Goal: Task Accomplishment & Management: Use online tool/utility

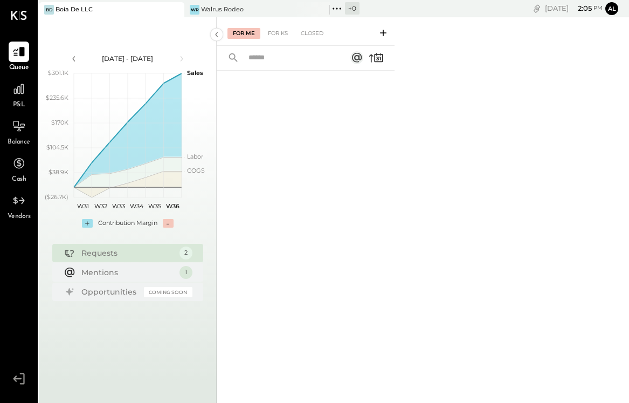
click at [100, 19] on div "[DATE] - [DATE] polygon, polyline { transition: fill-opacity 0.1s, stroke-opaci…" at bounding box center [128, 218] width 178 height 403
click at [100, 15] on div "[PERSON_NAME] De LLC" at bounding box center [112, 9] width 146 height 15
click at [237, 18] on div "For Me For KS Closed" at bounding box center [306, 31] width 178 height 29
click at [237, 14] on div "WR Walrus Rodeo" at bounding box center [248, 10] width 129 height 10
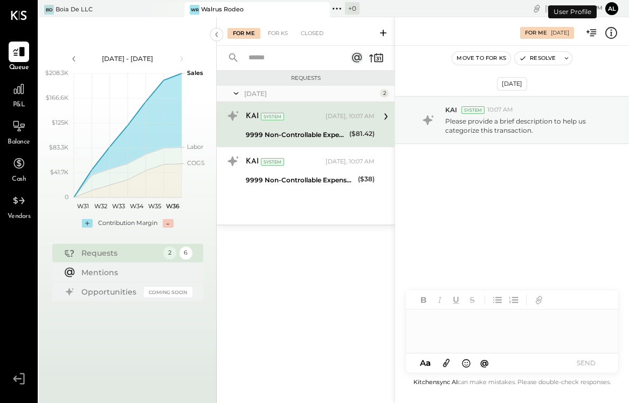
click at [276, 139] on div "9999 Non-Controllable Expenses:Other Income and Expenses:To Be Classified P&L" at bounding box center [296, 134] width 100 height 11
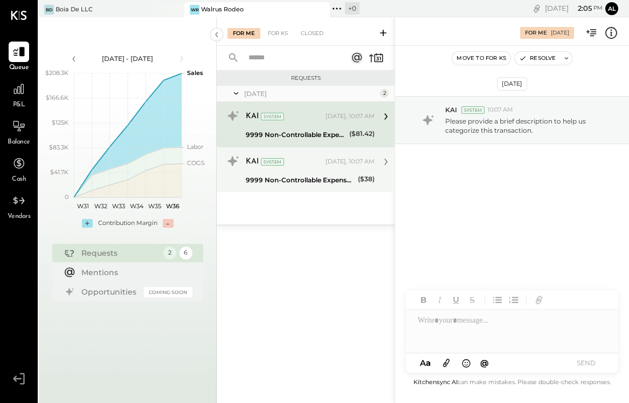
click at [288, 178] on div "9999 Non-Controllable Expenses:Other Income and Expenses:To Be Classified P&L" at bounding box center [300, 180] width 109 height 11
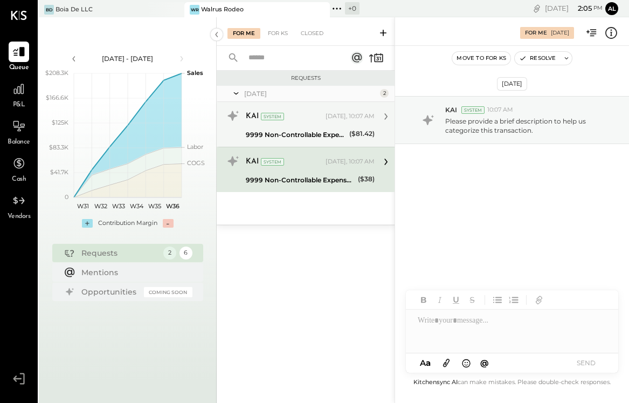
click at [308, 123] on div "KAI System [DATE], 10:07 AM" at bounding box center [310, 116] width 129 height 15
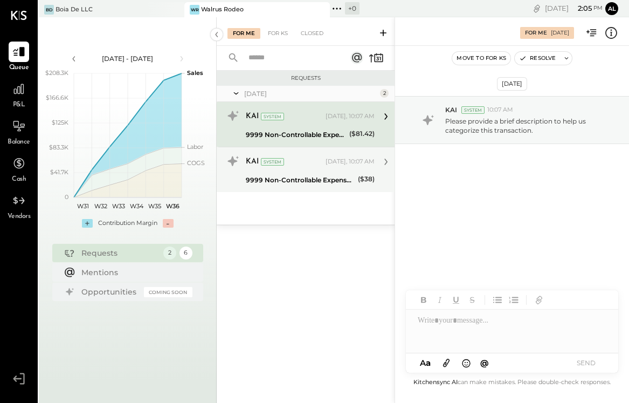
click at [312, 171] on div "KAI System [DATE], 10:07 AM 9999 Non-Controllable Expenses:Other Income and Exp…" at bounding box center [310, 170] width 129 height 34
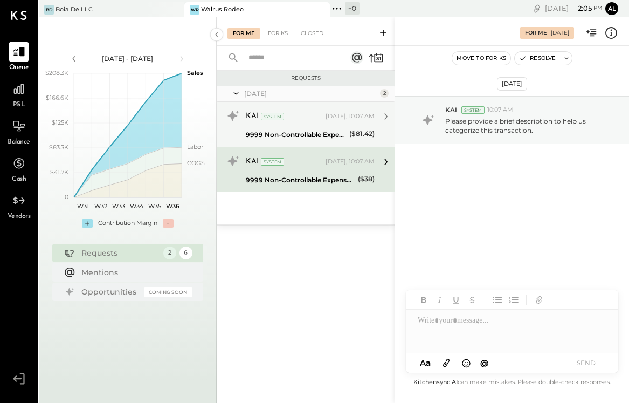
click at [314, 120] on div "KAI System" at bounding box center [285, 116] width 78 height 11
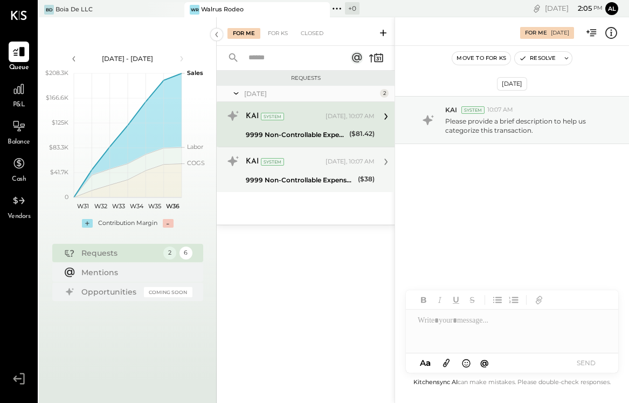
click at [314, 174] on div "9999 Non-Controllable Expenses:Other Income and Expenses:To Be Classified P&L" at bounding box center [300, 180] width 109 height 13
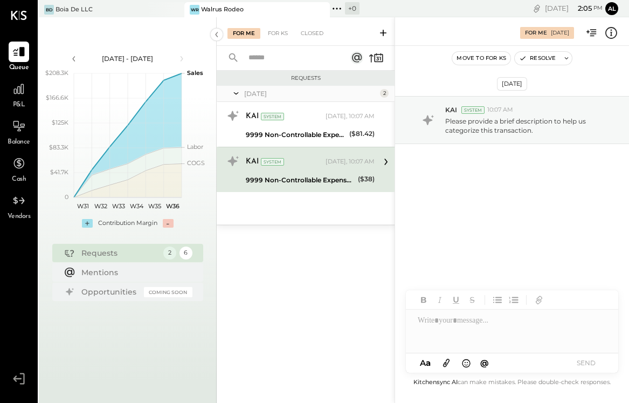
click at [481, 58] on button "Move to for ks" at bounding box center [481, 58] width 58 height 13
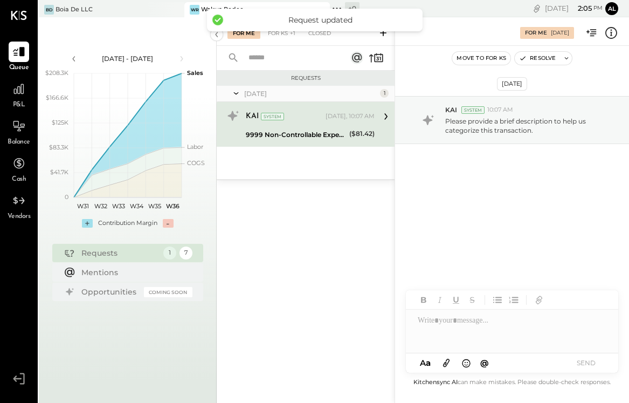
click at [489, 58] on button "Move to for ks" at bounding box center [481, 58] width 58 height 13
